Goal: Information Seeking & Learning: Check status

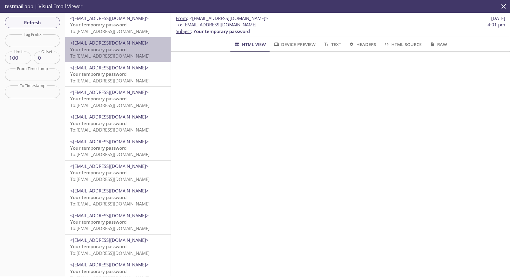
click at [120, 51] on span "Your temporary password" at bounding box center [98, 49] width 56 height 6
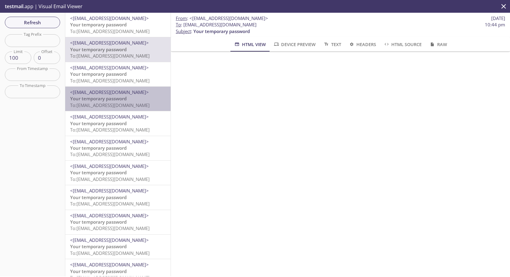
click at [103, 87] on div "<[EMAIL_ADDRESS][DOMAIN_NAME]> Your temporary password To: [EMAIL_ADDRESS][DOMA…" at bounding box center [117, 99] width 105 height 24
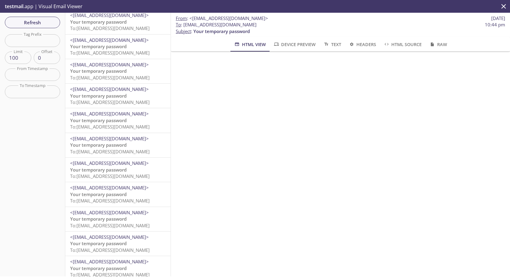
scroll to position [2215, 0]
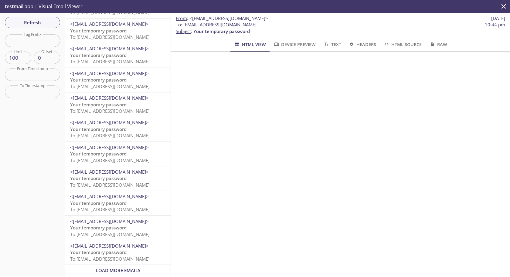
click at [119, 269] on span "Load More Emails" at bounding box center [118, 271] width 44 height 6
click at [116, 151] on span "Your temporary password" at bounding box center [98, 154] width 56 height 6
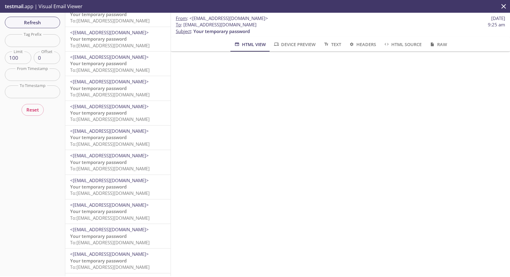
scroll to position [2215, 0]
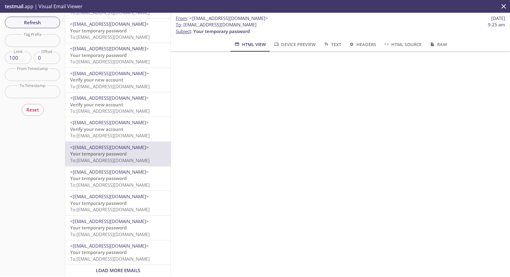
click at [134, 271] on span "Load More Emails" at bounding box center [118, 271] width 44 height 6
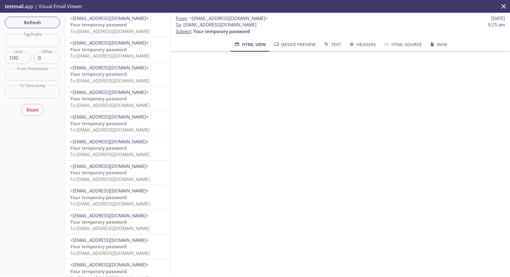
scroll to position [1367, 0]
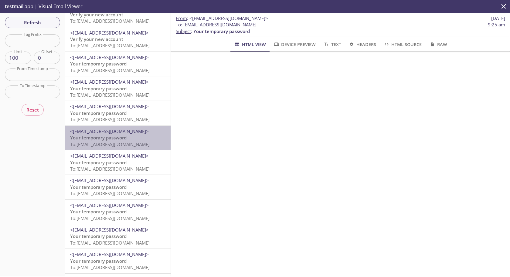
click at [125, 137] on span "Your temporary password" at bounding box center [98, 138] width 56 height 6
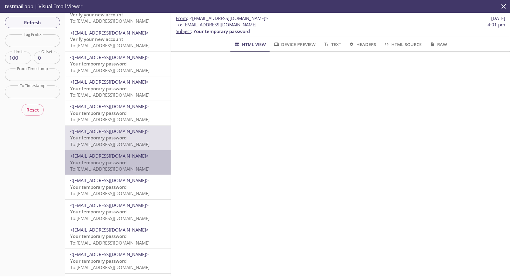
click at [125, 165] on span "Your temporary password" at bounding box center [98, 163] width 56 height 6
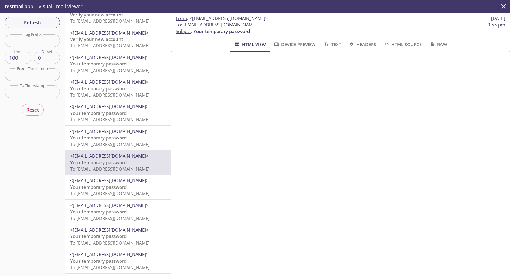
click at [117, 147] on span "To: [EMAIL_ADDRESS][DOMAIN_NAME]" at bounding box center [110, 144] width 80 height 6
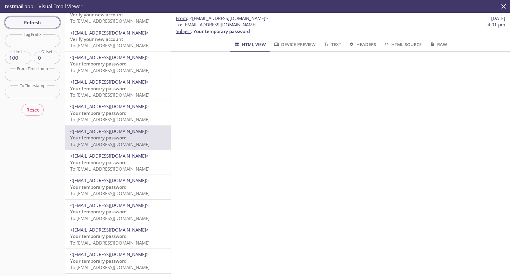
click at [39, 21] on span "Refresh" at bounding box center [33, 23] width 46 height 8
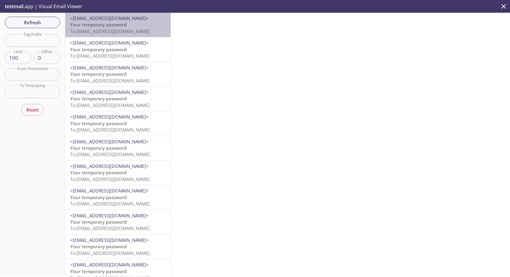
click at [134, 29] on span "To: [EMAIL_ADDRESS][DOMAIN_NAME]" at bounding box center [110, 31] width 80 height 6
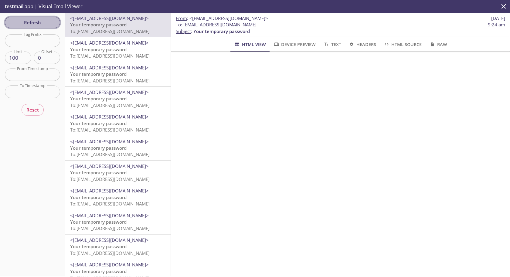
click at [42, 19] on span "Refresh" at bounding box center [33, 23] width 46 height 8
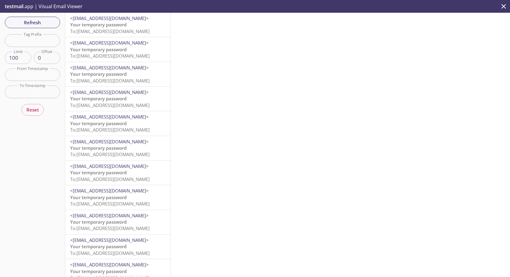
click at [128, 27] on p "Your temporary password To: [EMAIL_ADDRESS][DOMAIN_NAME]" at bounding box center [118, 28] width 96 height 13
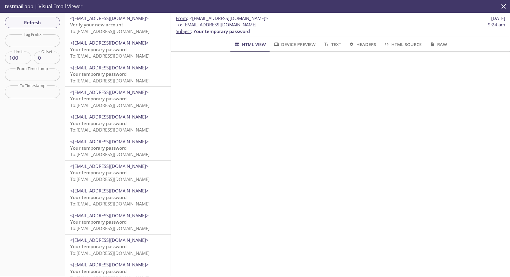
click at [104, 32] on span "To: [EMAIL_ADDRESS][DOMAIN_NAME]" at bounding box center [110, 31] width 80 height 6
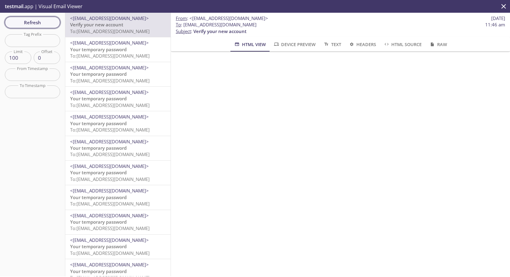
click at [29, 24] on span "Refresh" at bounding box center [33, 23] width 46 height 8
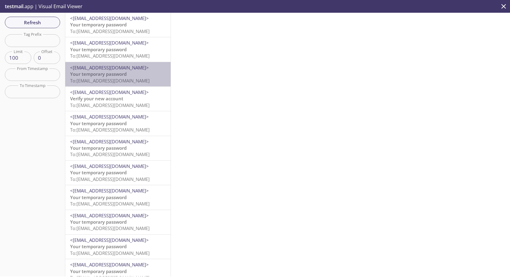
click at [120, 73] on span "Your temporary password" at bounding box center [98, 74] width 56 height 6
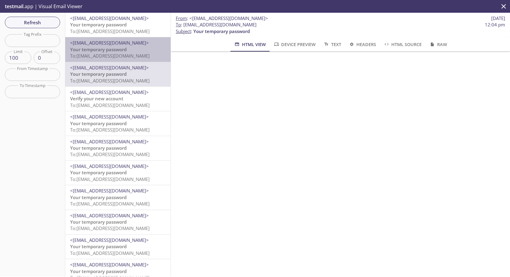
click at [142, 51] on p "Your temporary password To: esgjavaqa.auditor-user+jnorris876@inbox.testmail.app" at bounding box center [118, 52] width 96 height 13
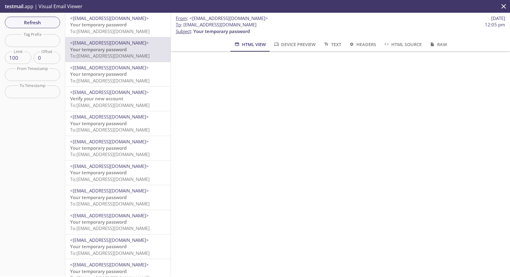
click at [119, 34] on span "To: esgjavaqa.basic-user+hmaguire678@inbox.testmail.app" at bounding box center [110, 31] width 80 height 6
